Goal: Entertainment & Leisure: Consume media (video, audio)

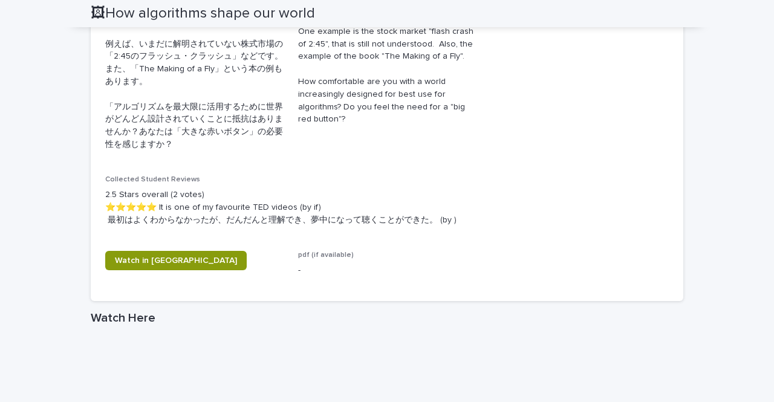
scroll to position [544, 0]
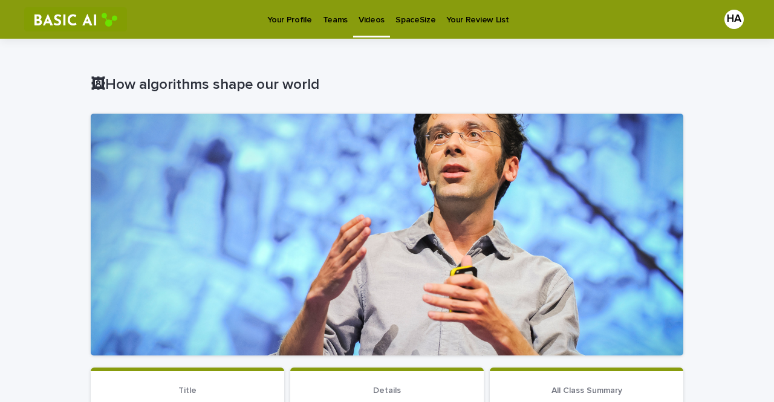
click at [359, 19] on p "Videos" at bounding box center [372, 12] width 26 height 25
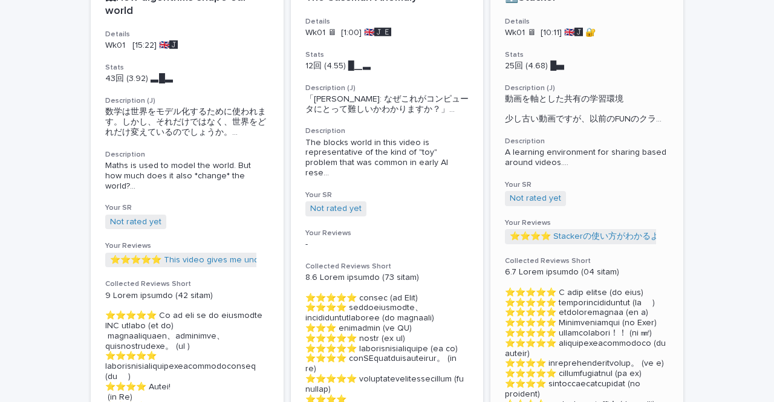
scroll to position [242, 0]
